Goal: Check status: Check status

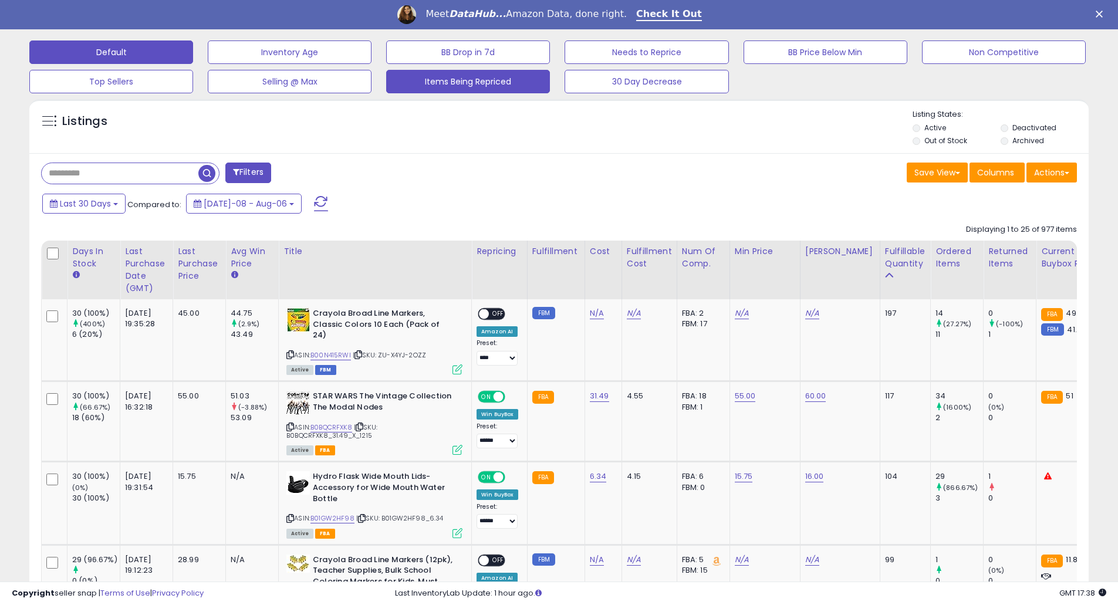
scroll to position [470, 0]
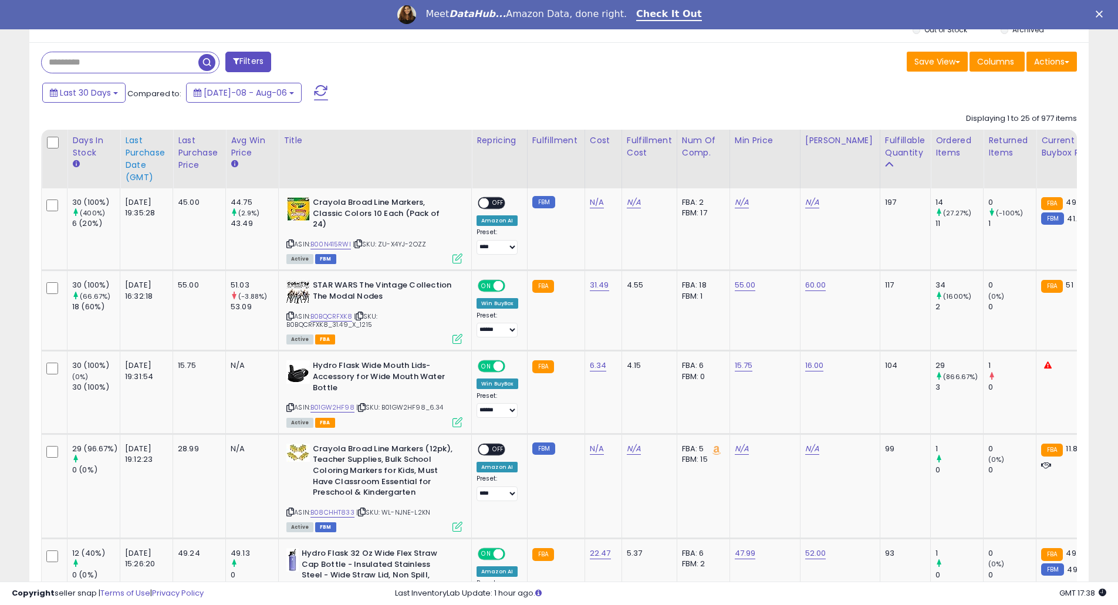
click at [131, 166] on div "Last Purchase Date (GMT)" at bounding box center [146, 158] width 43 height 49
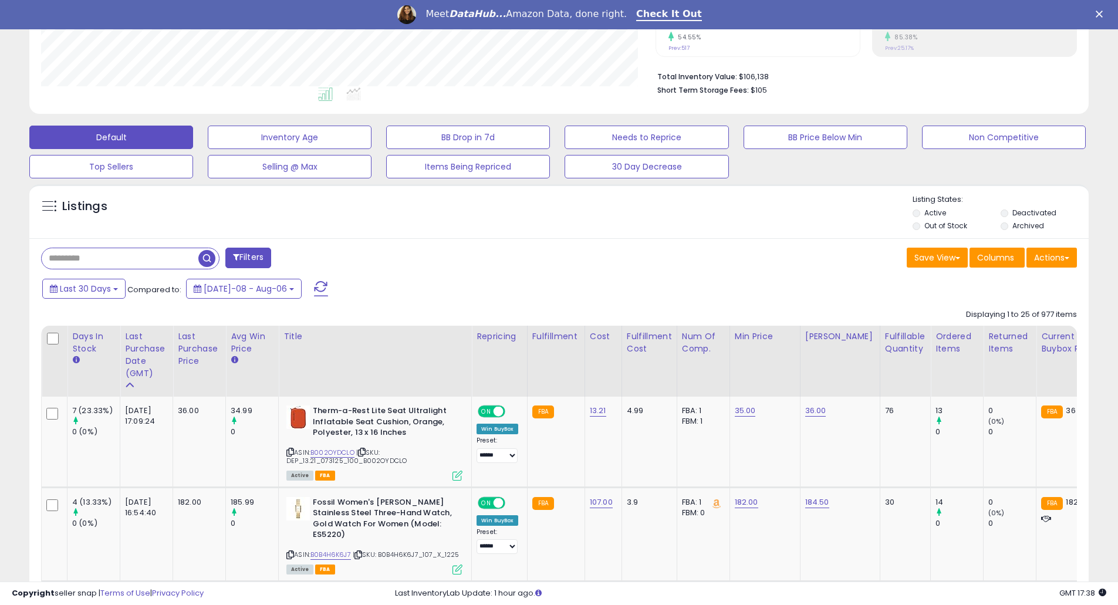
scroll to position [313, 0]
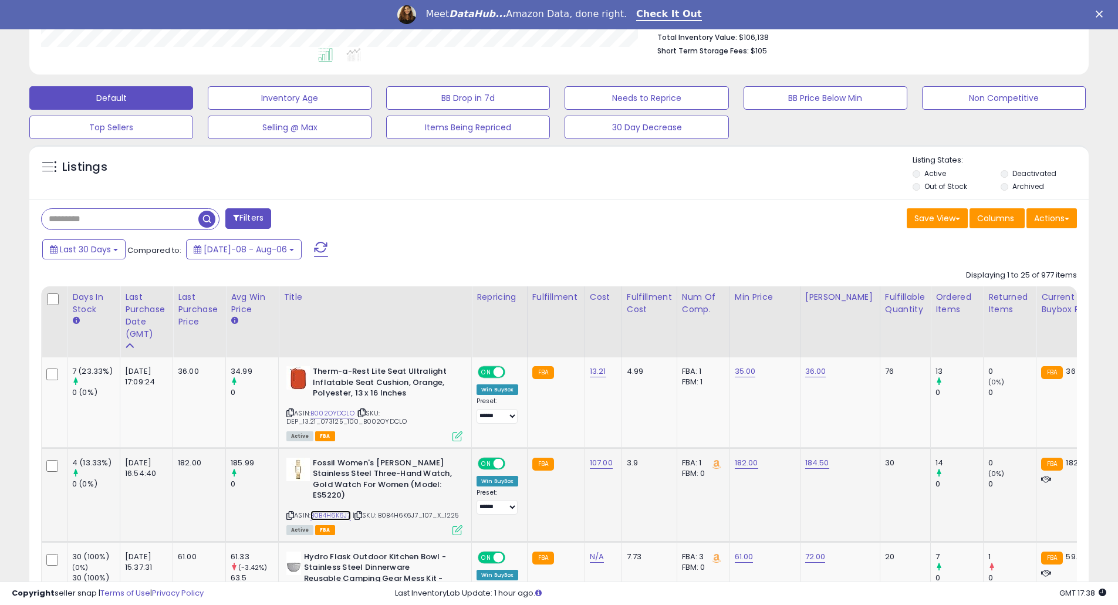
click at [340, 514] on link "B0B4H6K6J7" at bounding box center [330, 516] width 40 height 10
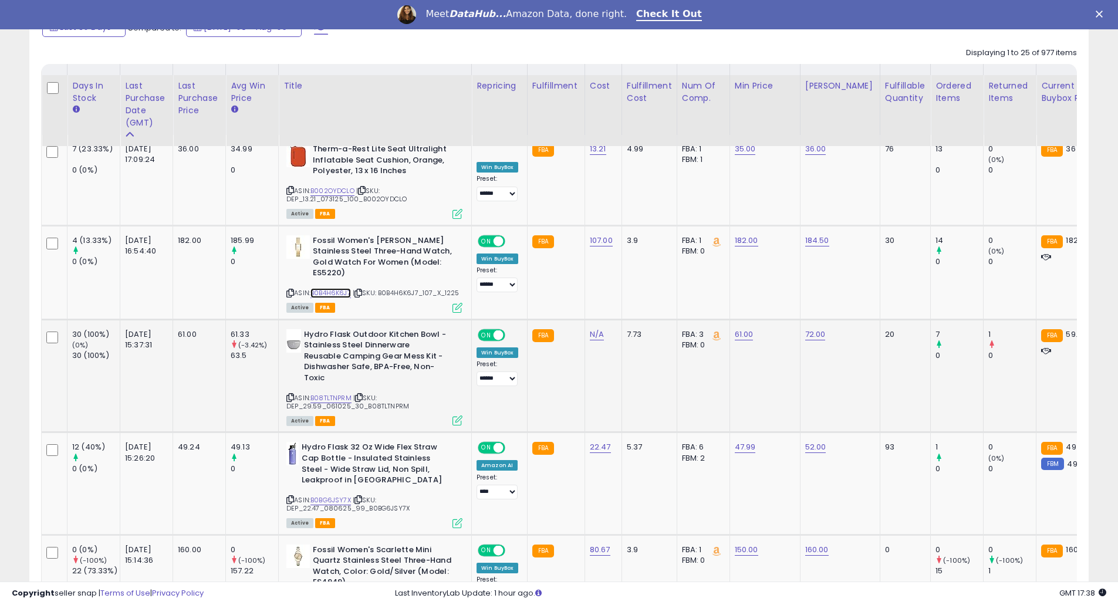
scroll to position [470, 0]
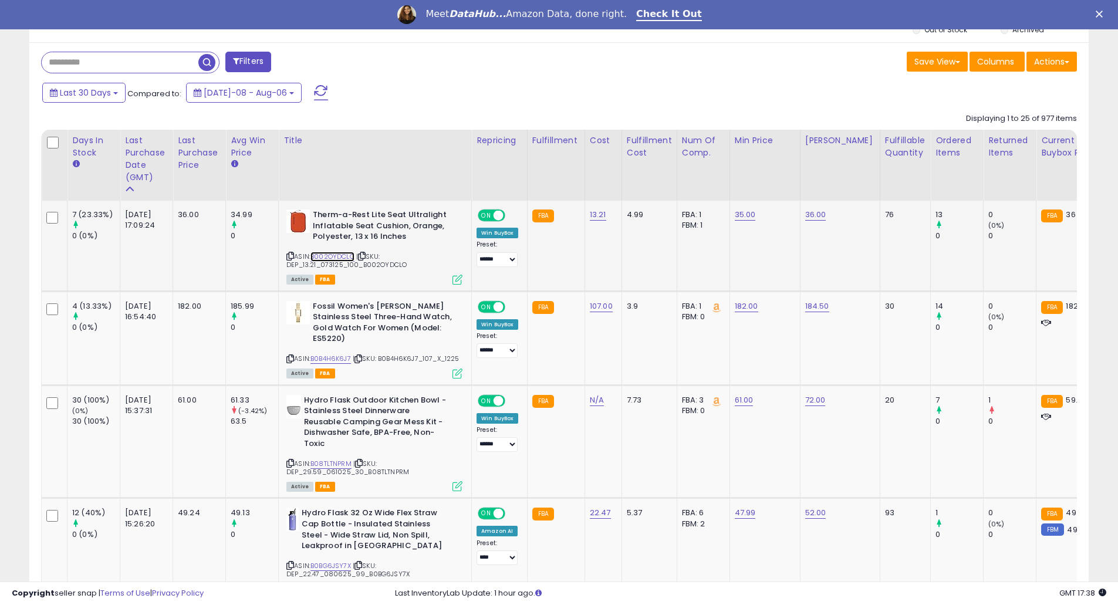
click at [342, 252] on link "B002OYDCLO" at bounding box center [332, 257] width 44 height 10
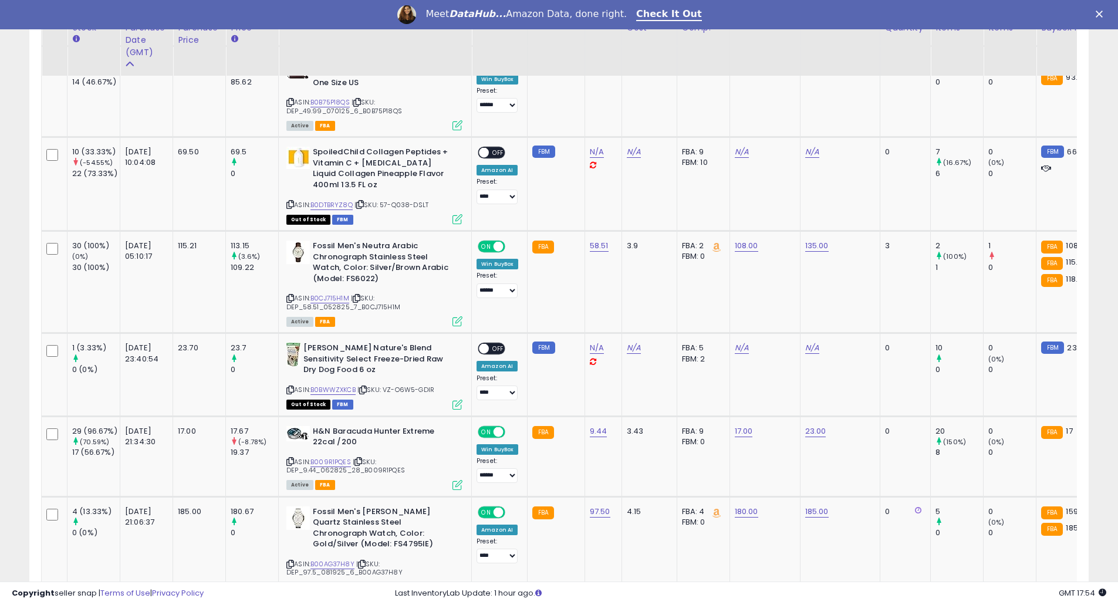
scroll to position [2191, 0]
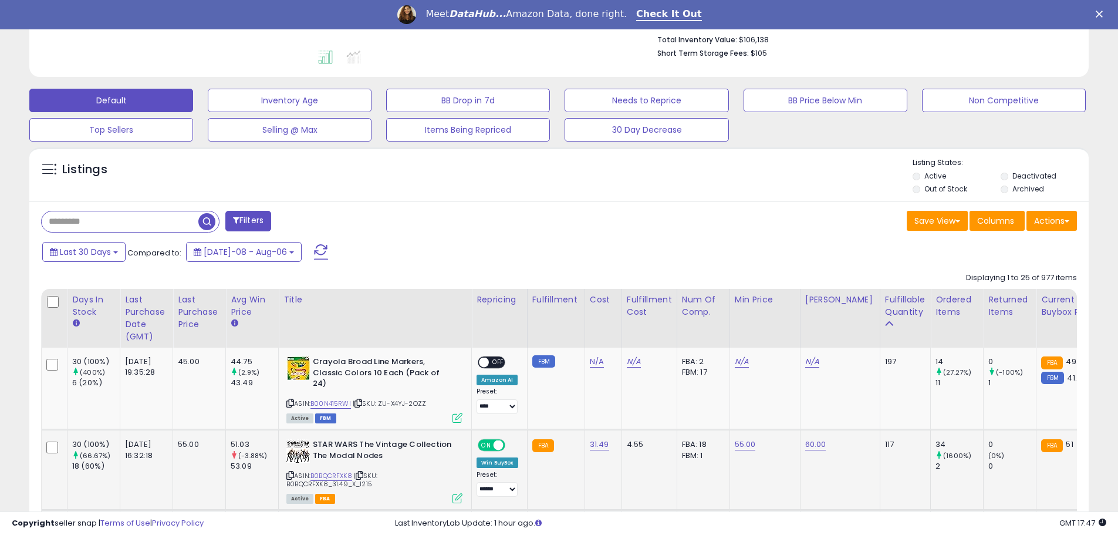
scroll to position [313, 0]
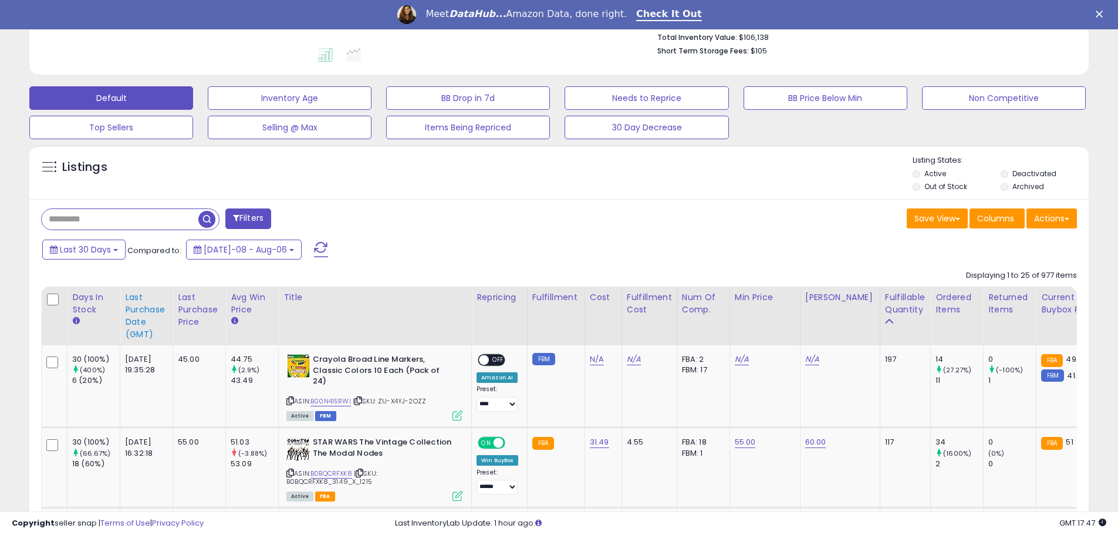
click at [134, 316] on div "Last Purchase Date (GMT)" at bounding box center [146, 315] width 43 height 49
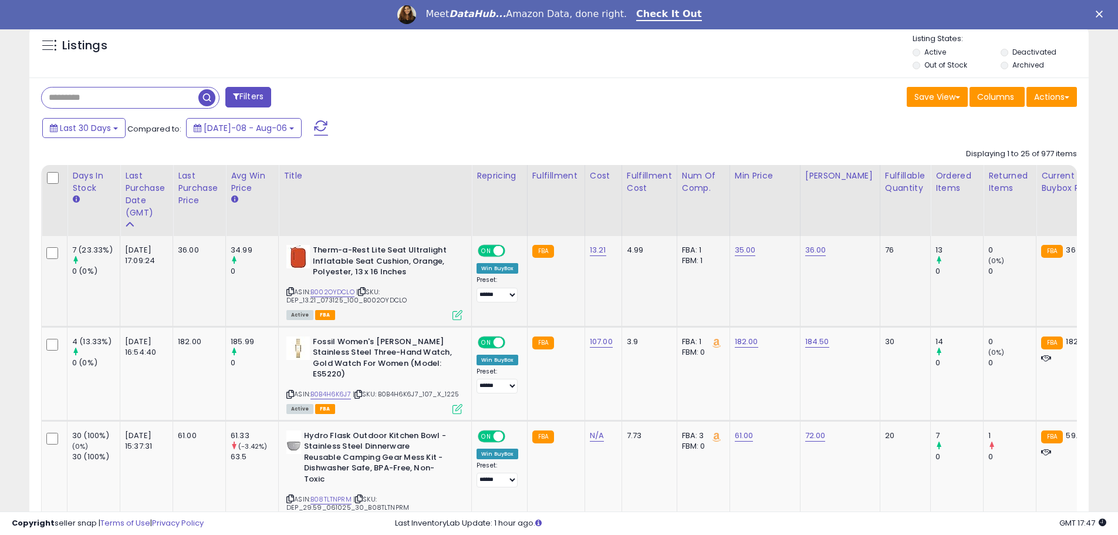
scroll to position [470, 0]
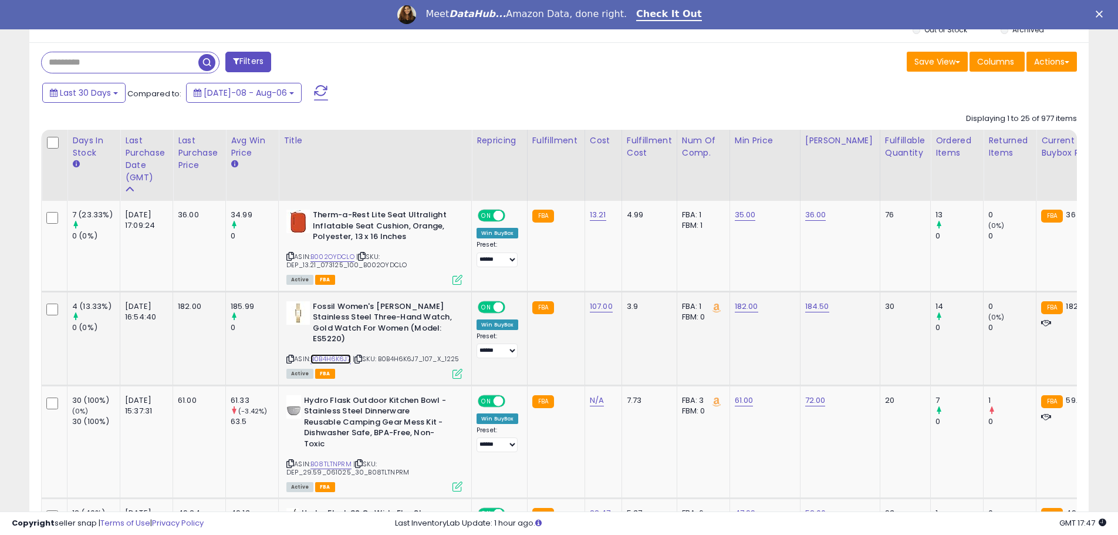
click at [343, 359] on link "B0B4H6K6J7" at bounding box center [330, 359] width 40 height 10
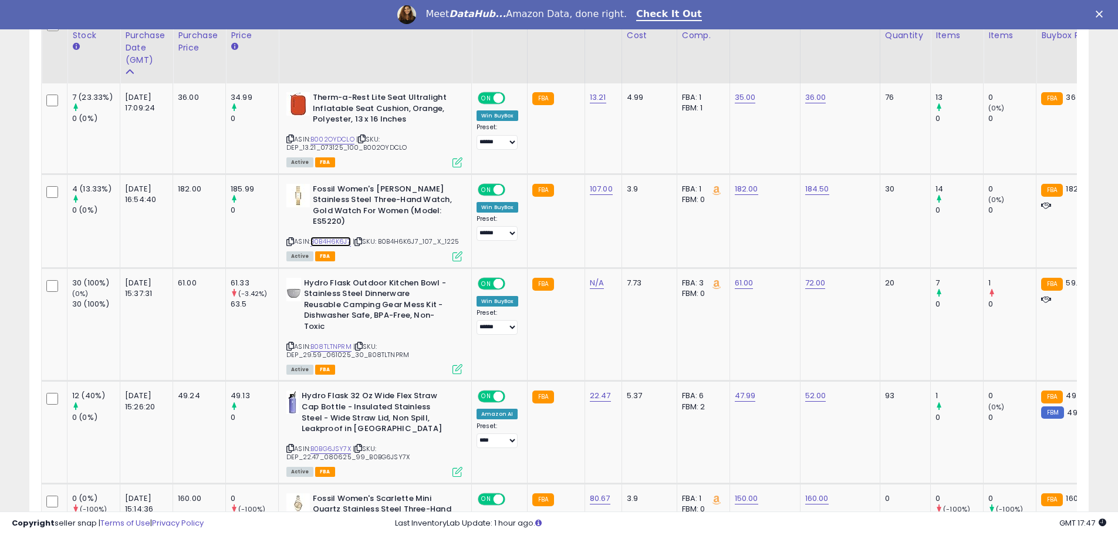
scroll to position [626, 0]
